Goal: Task Accomplishment & Management: Manage account settings

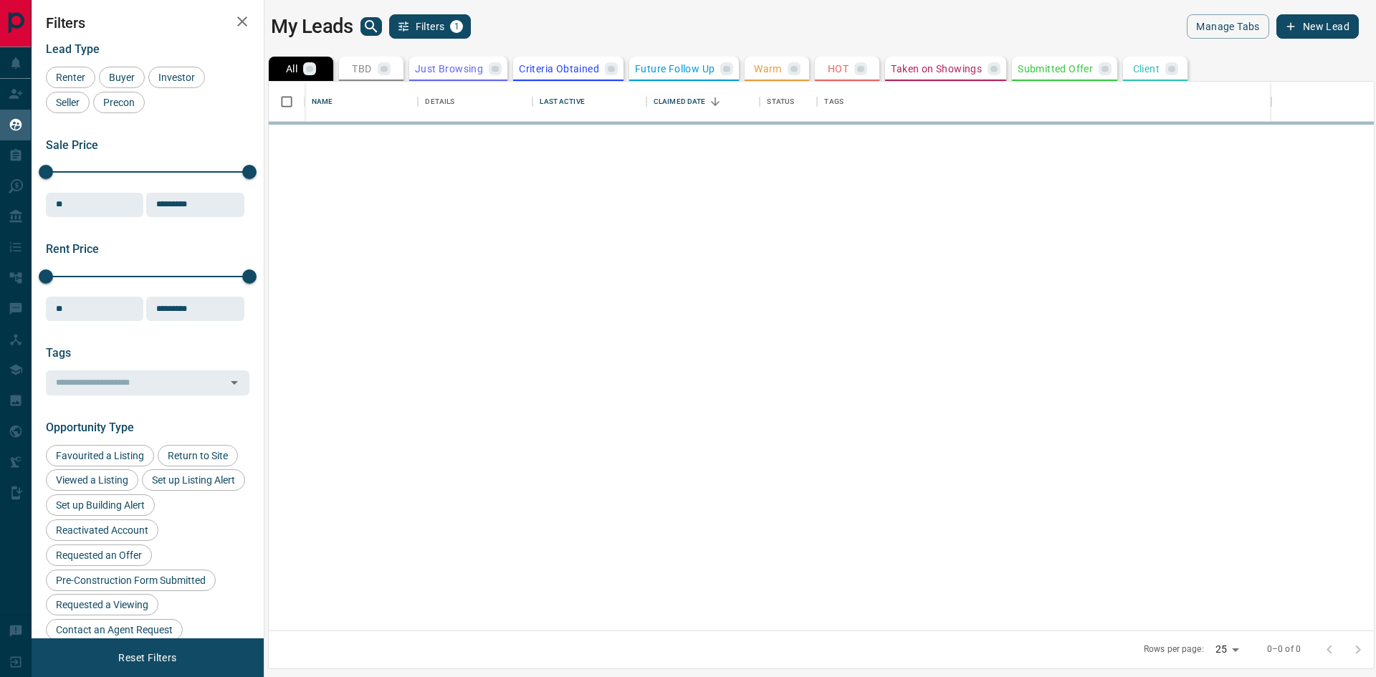
scroll to position [538, 1094]
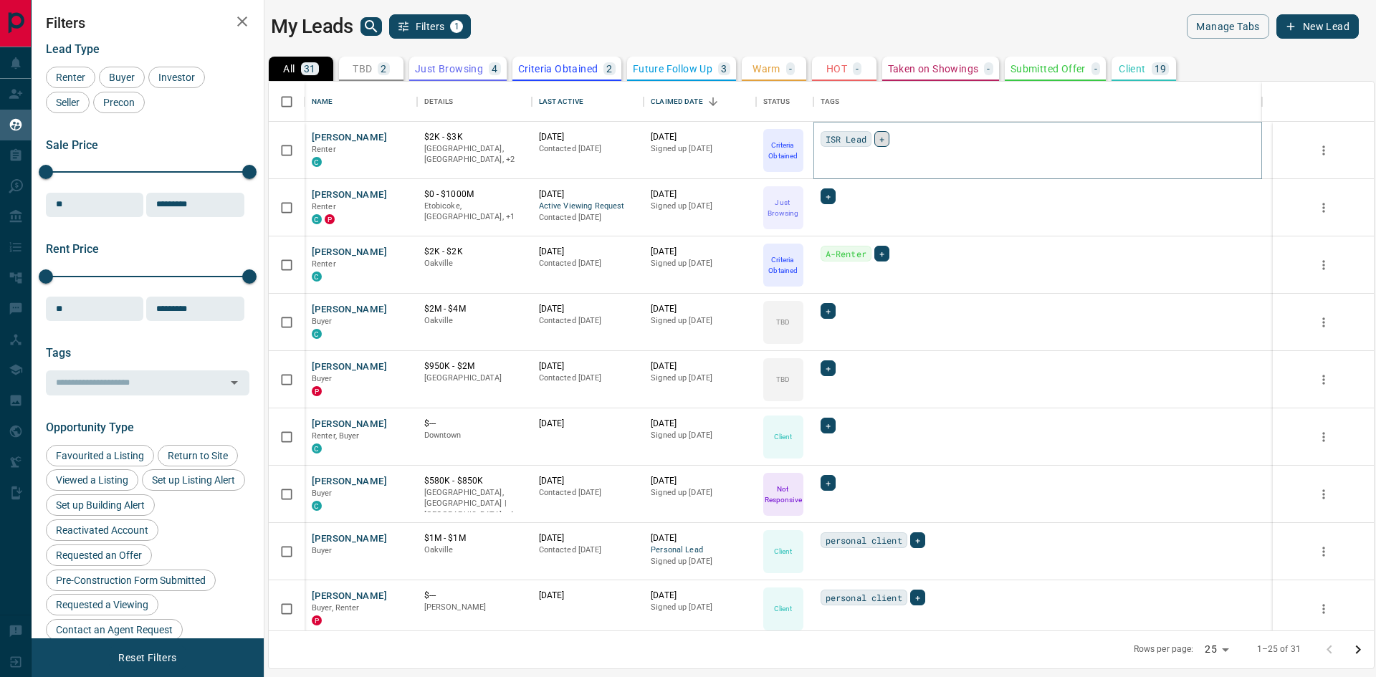
click at [879, 135] on span "+" at bounding box center [881, 139] width 5 height 14
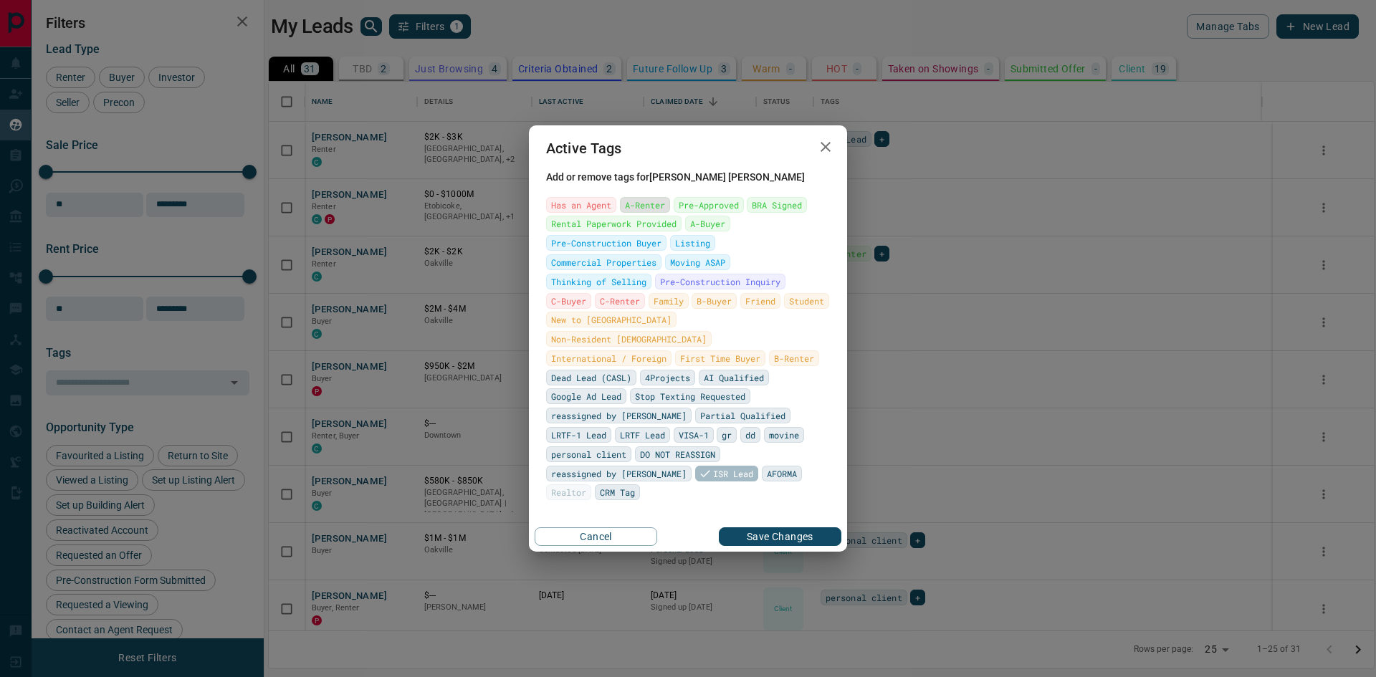
click at [644, 212] on span "A-Renter" at bounding box center [645, 205] width 40 height 14
click at [765, 527] on button "Save Changes" at bounding box center [780, 536] width 123 height 19
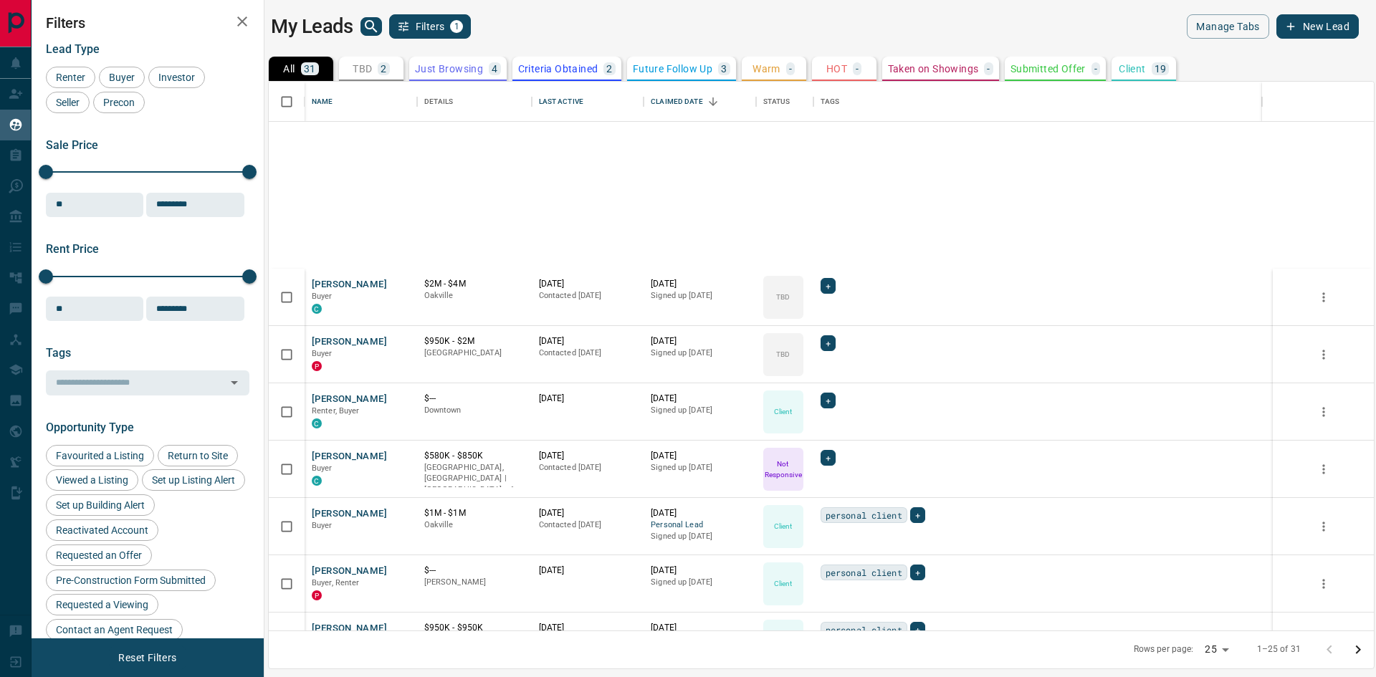
scroll to position [0, 0]
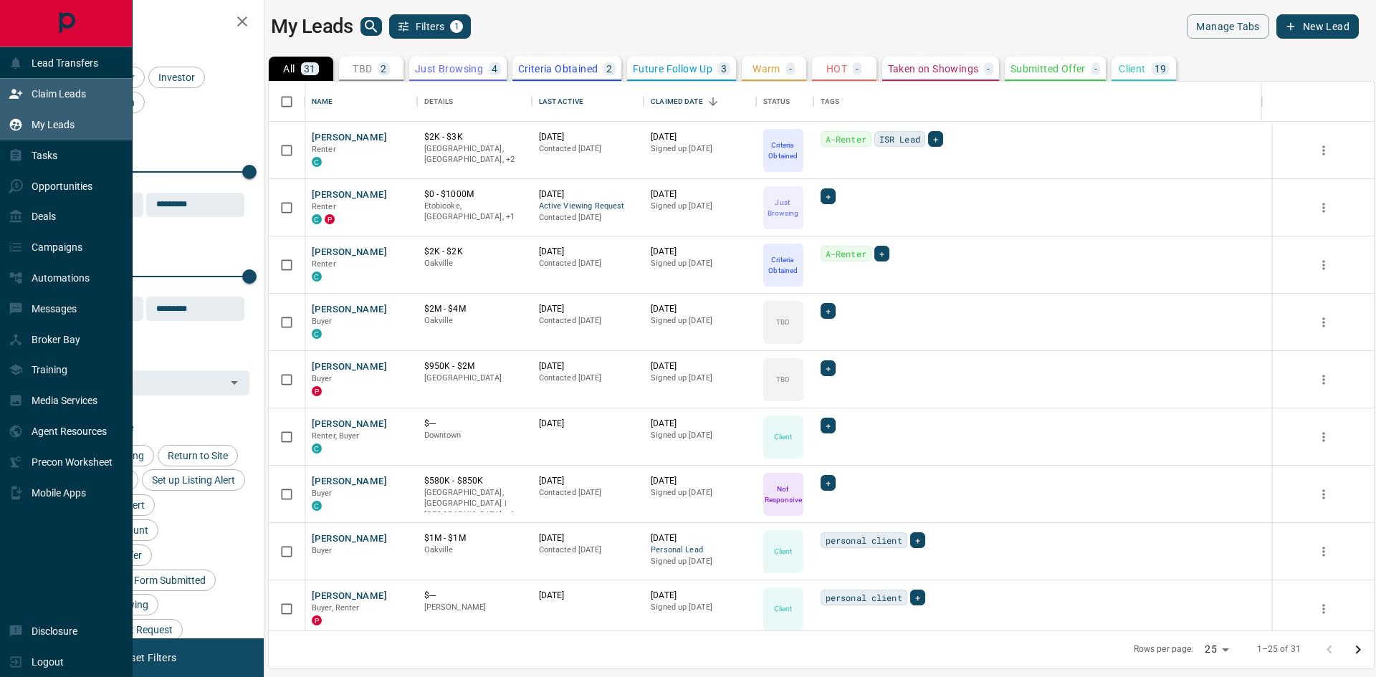
click at [4, 105] on div "Claim Leads" at bounding box center [66, 94] width 133 height 31
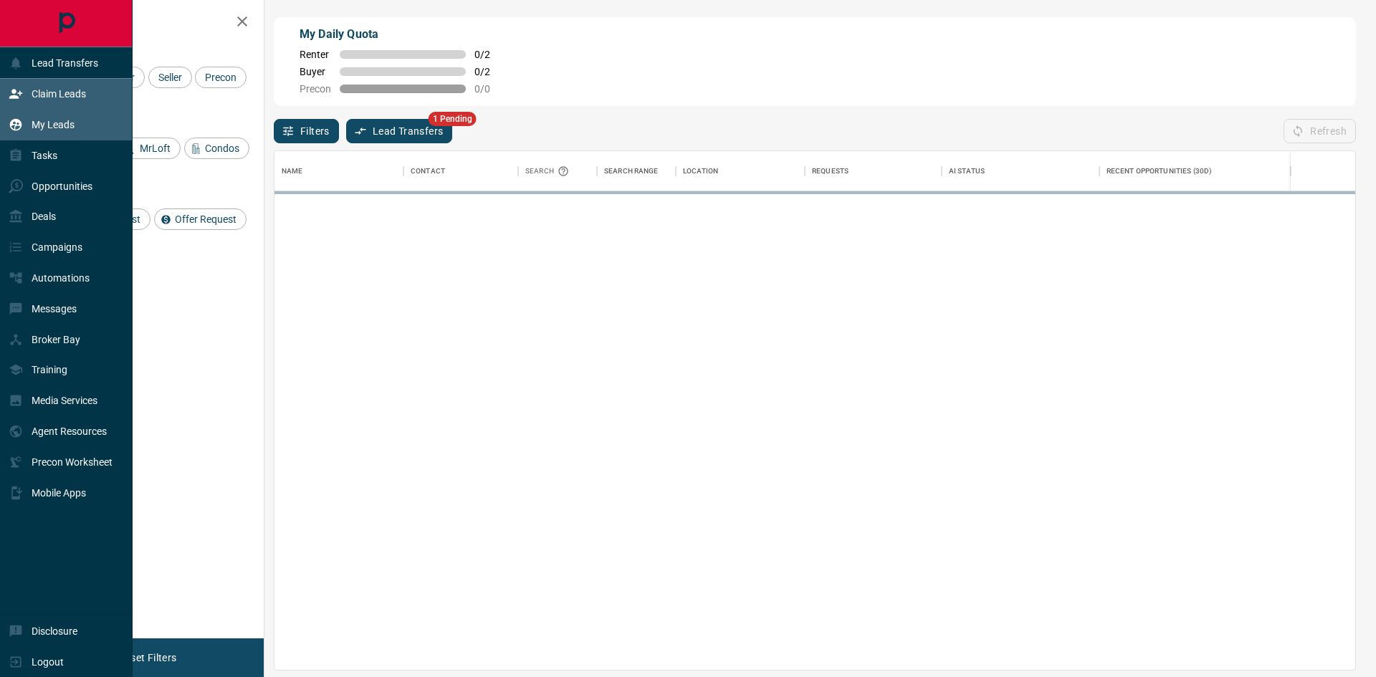
scroll to position [508, 1070]
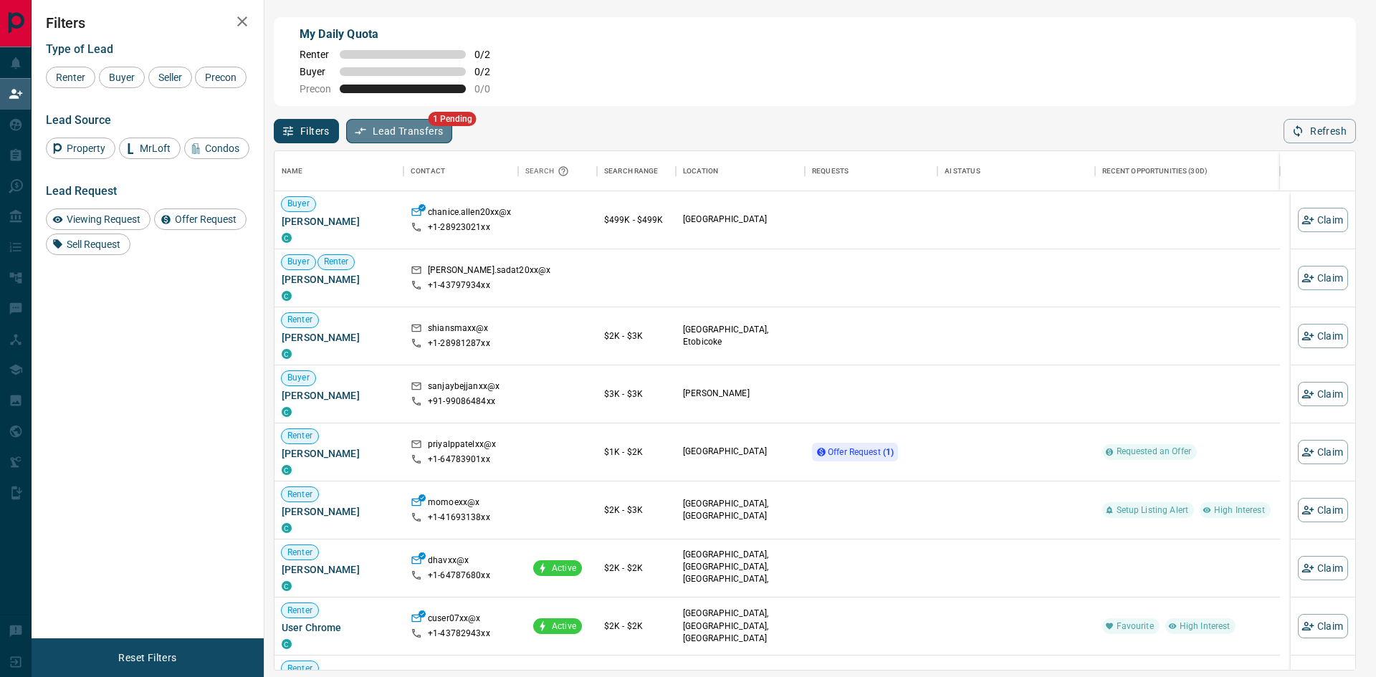
click at [426, 135] on button "Lead Transfers" at bounding box center [399, 131] width 107 height 24
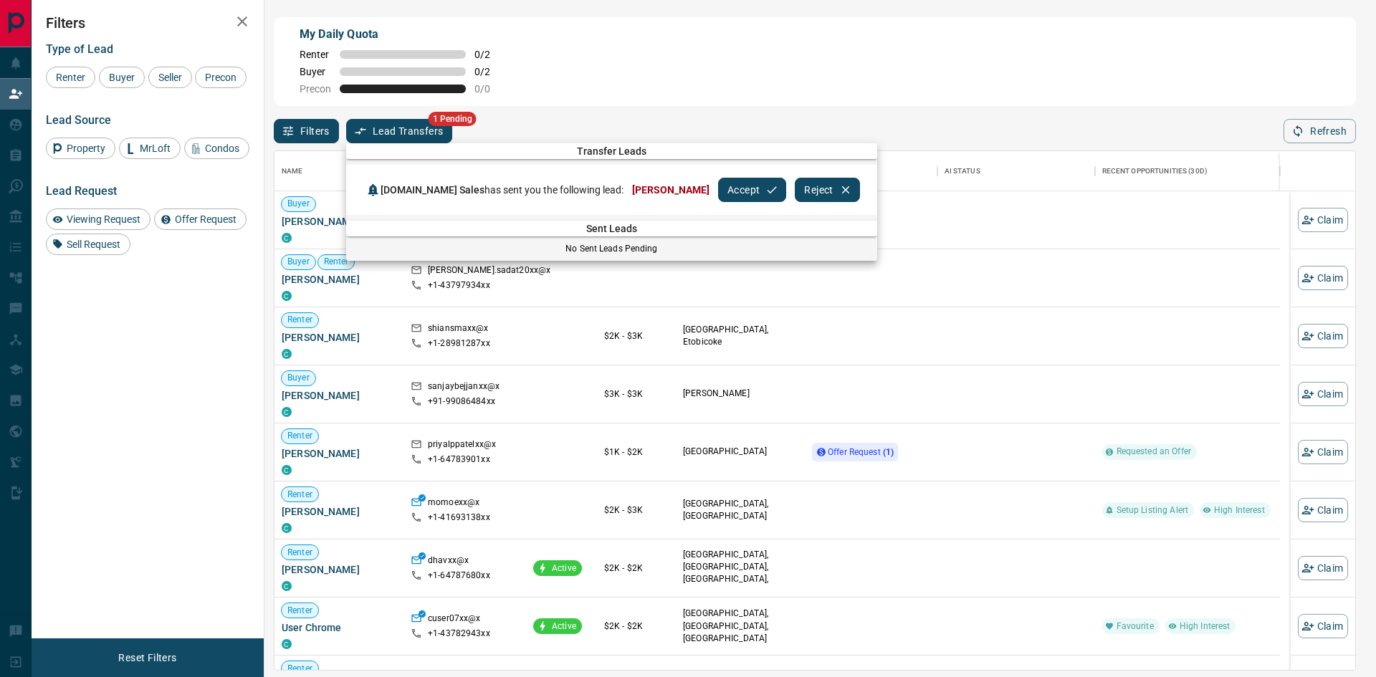
click at [426, 135] on div at bounding box center [688, 338] width 1376 height 677
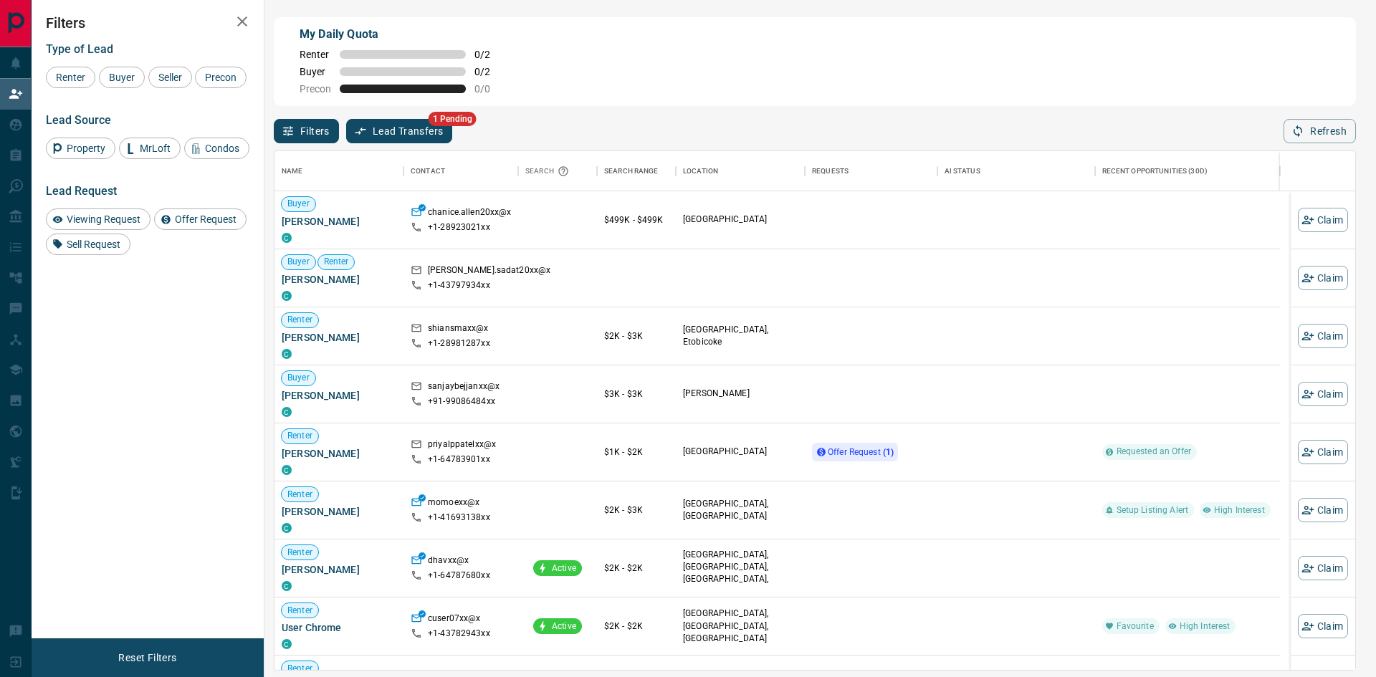
click at [426, 135] on button "Lead Transfers" at bounding box center [399, 131] width 107 height 24
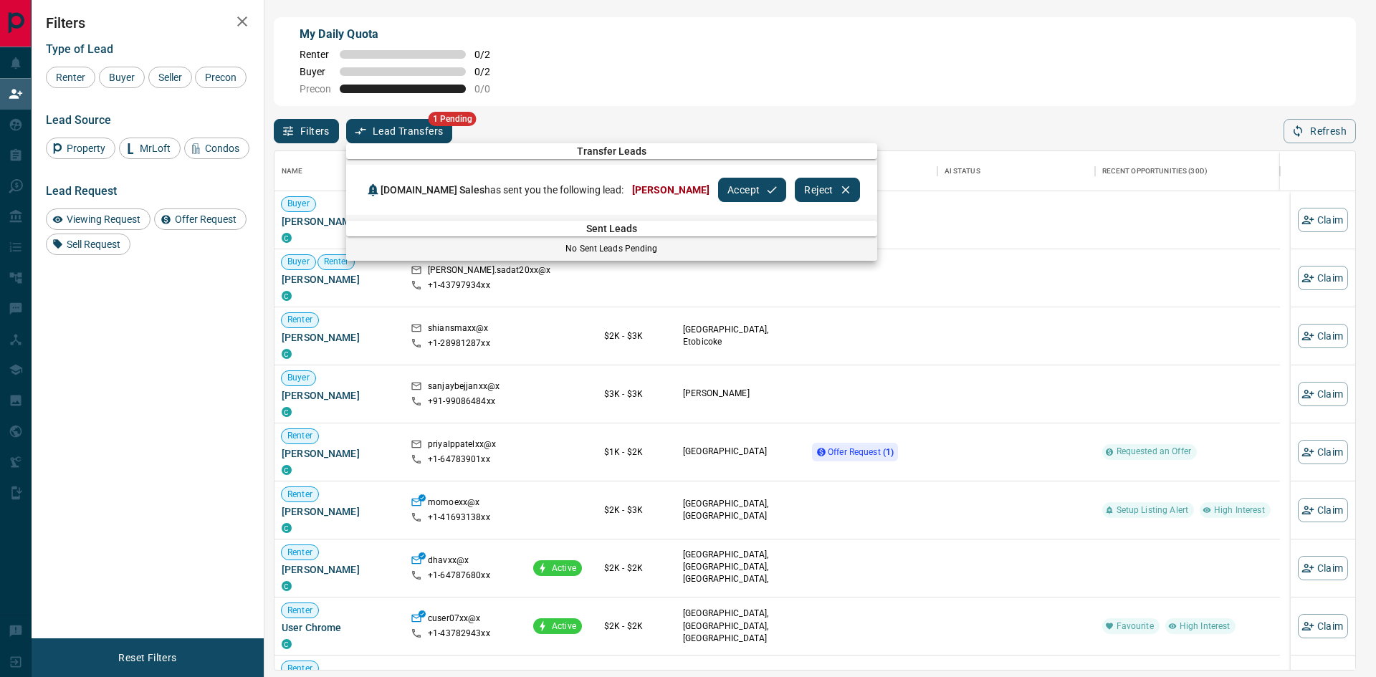
click at [747, 211] on div "[DOMAIN_NAME] Sales has sent you the following lead: [PERSON_NAME] Accept Reject" at bounding box center [611, 190] width 531 height 50
click at [737, 192] on button "Accept" at bounding box center [752, 190] width 68 height 24
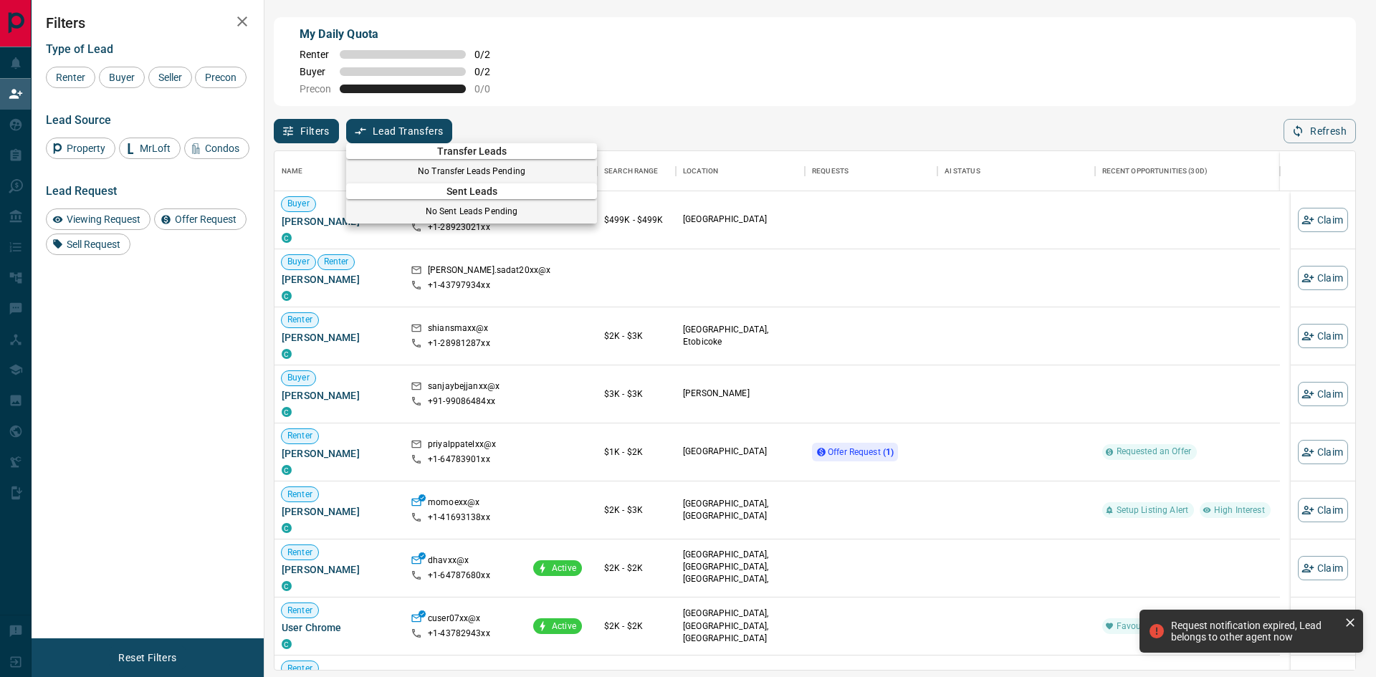
click at [532, 125] on div at bounding box center [688, 338] width 1376 height 677
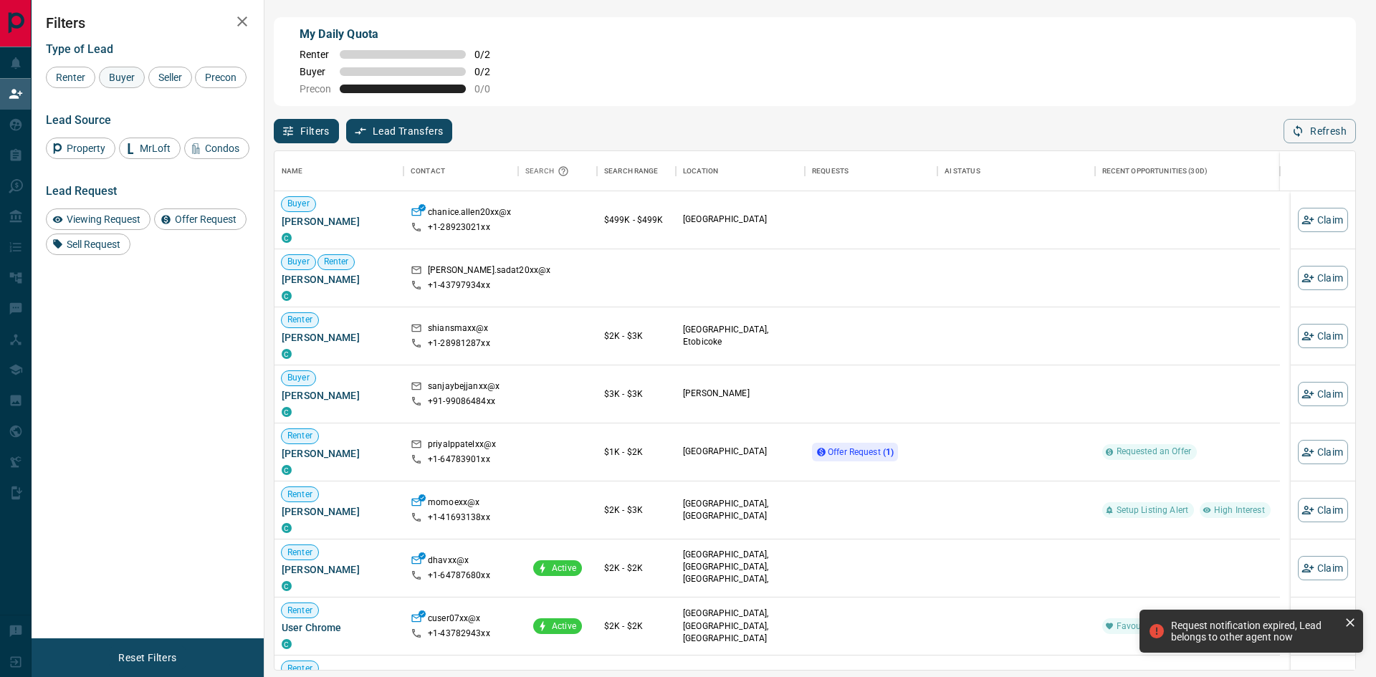
click at [106, 80] on span "Buyer" at bounding box center [122, 77] width 36 height 11
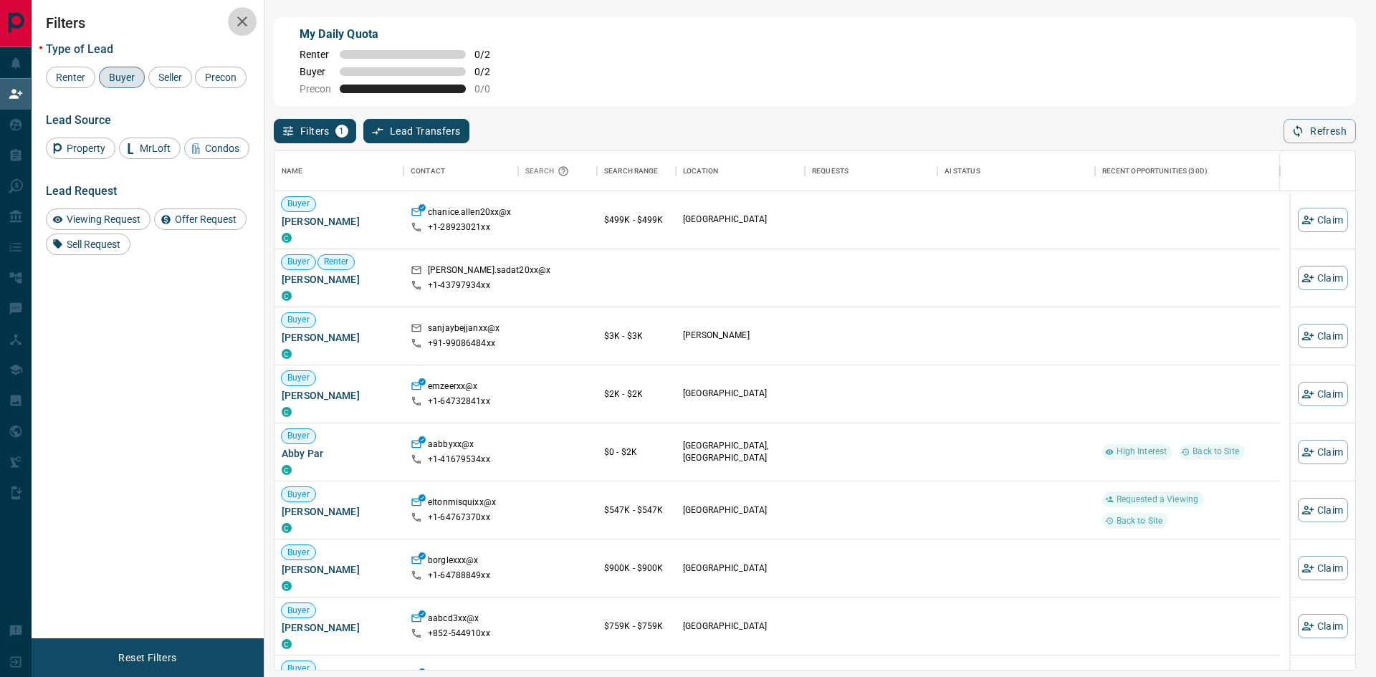
click at [243, 17] on icon "button" at bounding box center [242, 21] width 17 height 17
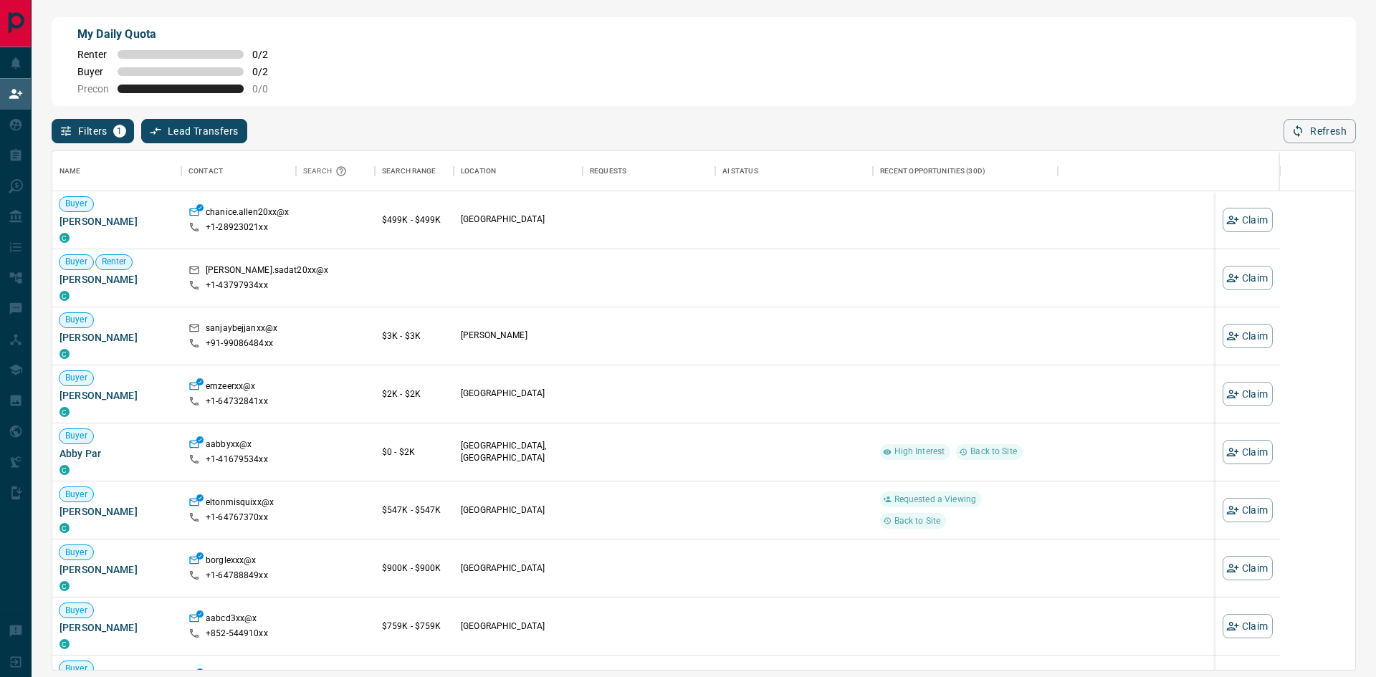
scroll to position [508, 1292]
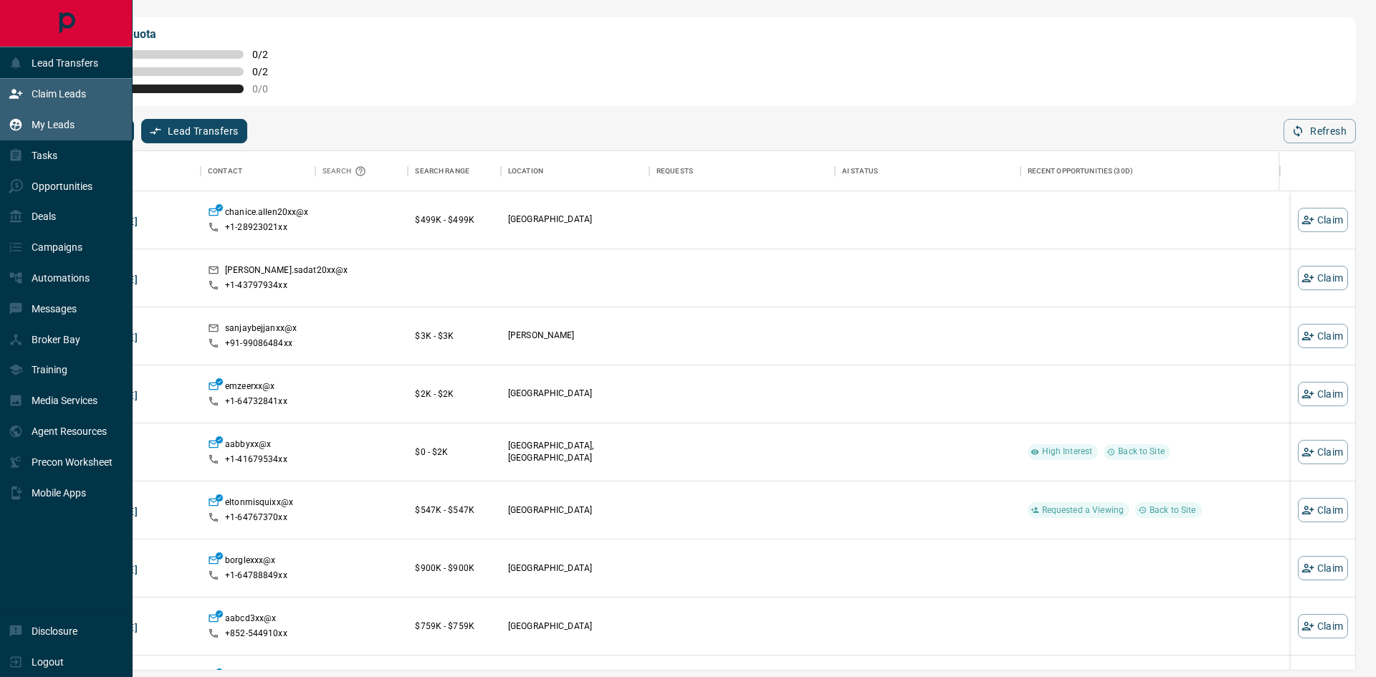
click at [38, 127] on p "My Leads" at bounding box center [53, 124] width 43 height 11
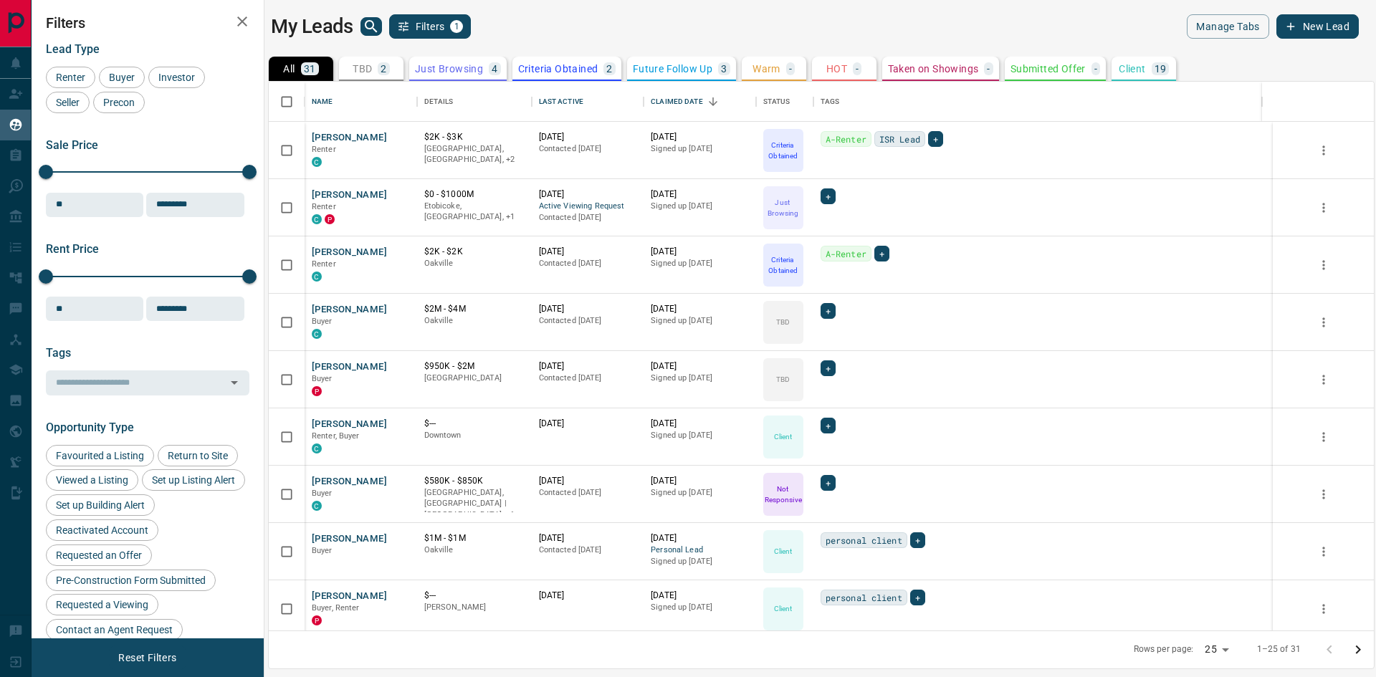
scroll to position [538, 1094]
